Goal: Book appointment/travel/reservation

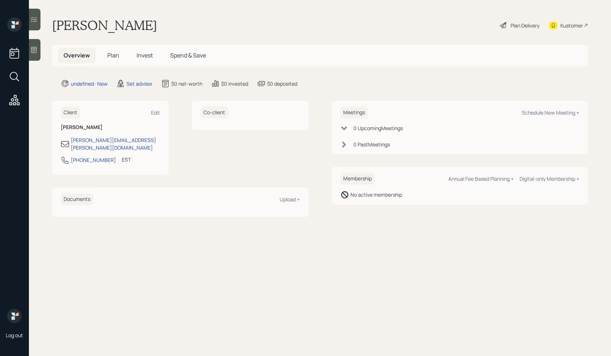
click at [35, 54] on div at bounding box center [35, 50] width 12 height 22
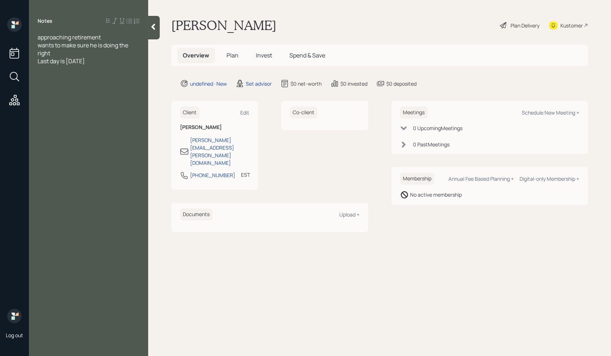
click at [103, 61] on div "Last day is [DATE]" at bounding box center [89, 61] width 102 height 8
click at [88, 52] on div "wants to make sure he is doing the right" at bounding box center [89, 49] width 102 height 16
click at [111, 65] on div "Last day is [DATE]" at bounding box center [89, 69] width 102 height 8
click at [80, 102] on div "Stocks -" at bounding box center [89, 101] width 102 height 8
click at [44, 110] on span "SAvings" at bounding box center [48, 109] width 21 height 8
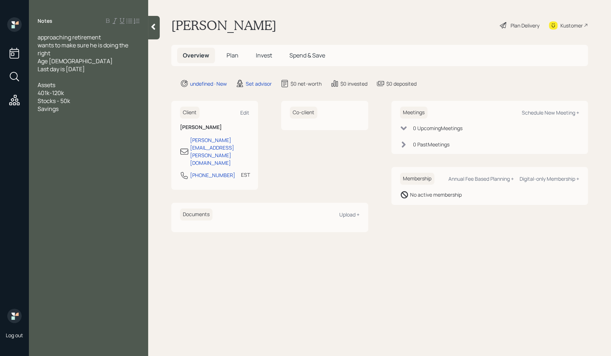
click at [64, 109] on div "Savings" at bounding box center [89, 109] width 102 height 8
click at [73, 62] on div "Age [DEMOGRAPHIC_DATA]" at bounding box center [89, 61] width 102 height 8
click at [61, 134] on div "SS-" at bounding box center [89, 133] width 102 height 8
click at [47, 114] on div at bounding box center [89, 117] width 102 height 8
click at [78, 194] on div "CC- 2k" at bounding box center [89, 196] width 102 height 8
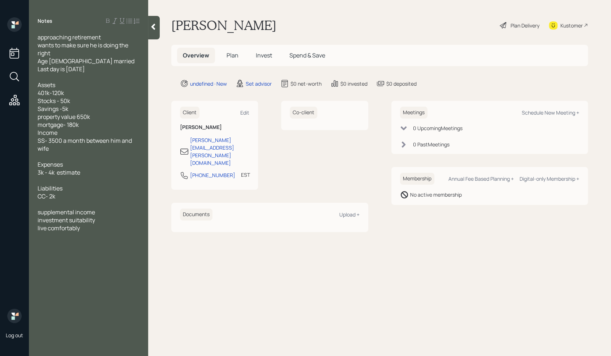
click at [91, 229] on div "live comfortably" at bounding box center [89, 228] width 102 height 8
click at [106, 222] on div "investment suitability" at bounding box center [89, 220] width 102 height 8
click at [92, 236] on div "live comfortably" at bounding box center [89, 236] width 102 height 8
click at [87, 228] on div "tax strategy" at bounding box center [89, 228] width 102 height 8
click at [551, 114] on div "Schedule New Meeting +" at bounding box center [550, 112] width 57 height 7
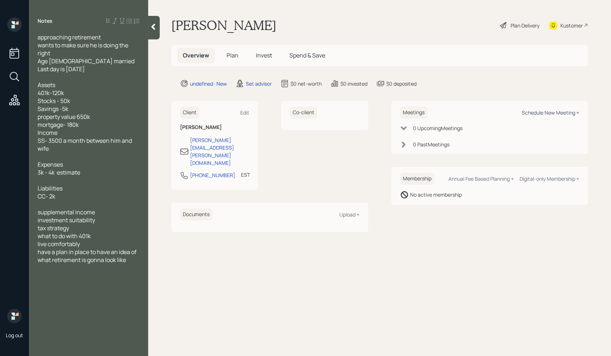
select select "round-[PERSON_NAME]"
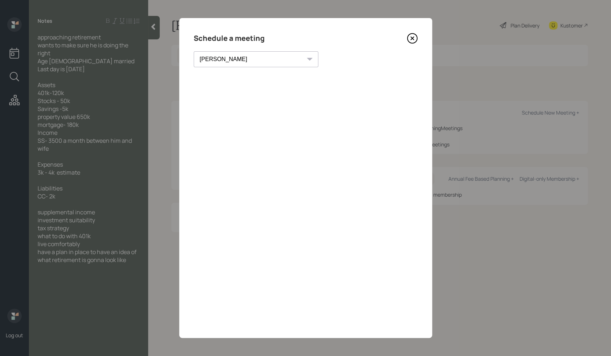
click at [412, 42] on icon at bounding box center [412, 38] width 11 height 11
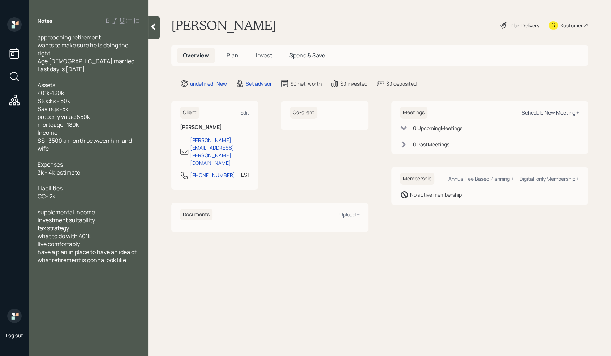
click at [569, 115] on div "Schedule New Meeting +" at bounding box center [550, 112] width 57 height 7
select select "round-[PERSON_NAME]"
